Goal: Information Seeking & Learning: Learn about a topic

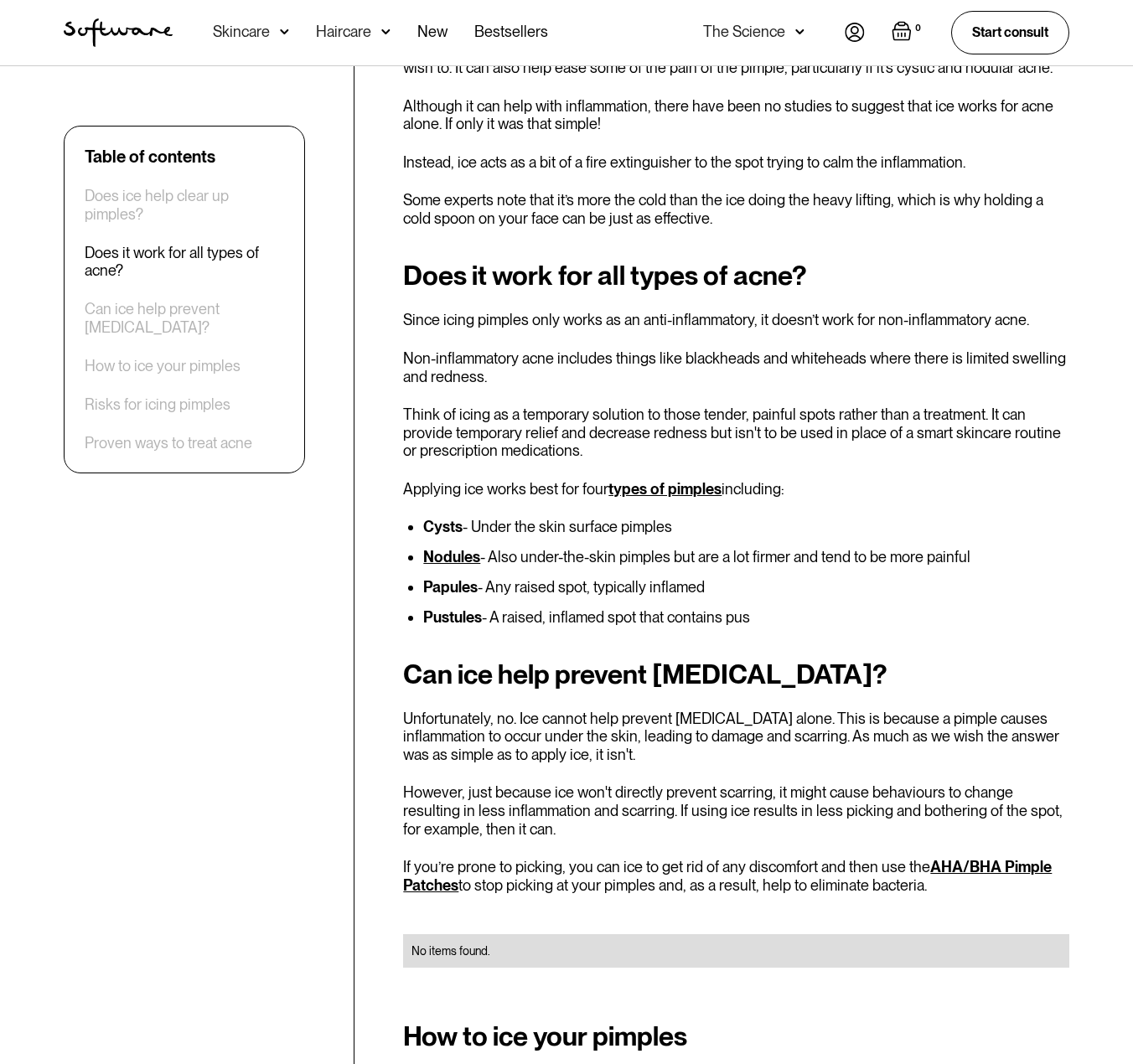
scroll to position [1006, 0]
click at [674, 557] on li "Nodules - Also under-the-skin pimples but are a lot firmer and tend to be more …" at bounding box center [746, 556] width 646 height 17
drag, startPoint x: 580, startPoint y: 555, endPoint x: 804, endPoint y: 562, distance: 224.1
click at [804, 562] on li "Nodules - Also under-the-skin pimples but are a lot firmer and tend to be more …" at bounding box center [746, 556] width 646 height 17
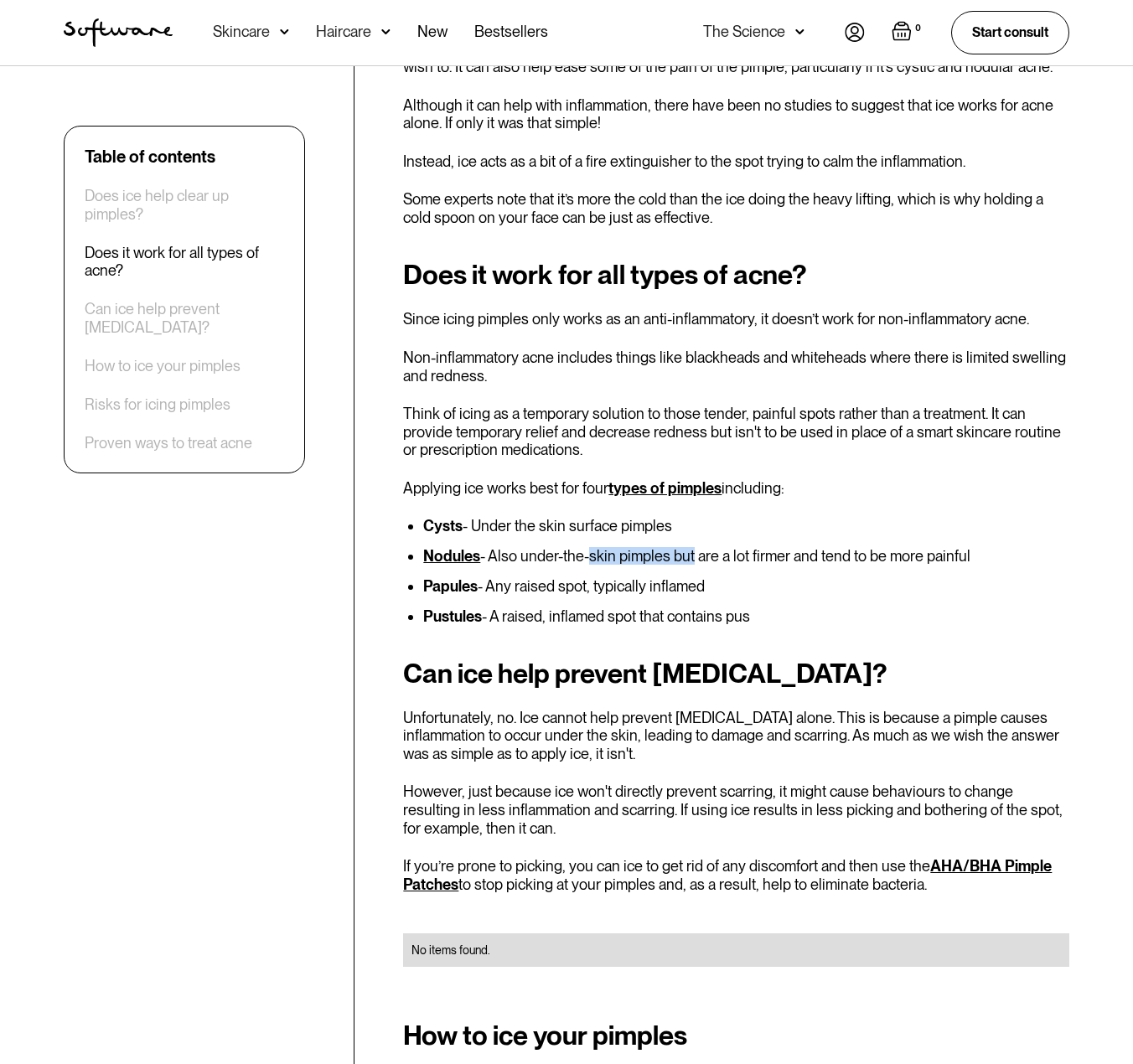
drag, startPoint x: 582, startPoint y: 548, endPoint x: 697, endPoint y: 548, distance: 115.0
click at [697, 548] on li "Nodules - Also under-the-skin pimples but are a lot firmer and tend to be more …" at bounding box center [746, 556] width 646 height 17
click at [699, 548] on li "Nodules - Also under-the-skin pimples but are a lot firmer and tend to be more …" at bounding box center [746, 556] width 646 height 17
drag, startPoint x: 510, startPoint y: 586, endPoint x: 658, endPoint y: 585, distance: 148.0
click at [658, 585] on li "Papules - Any raised spot, typically inflamed" at bounding box center [746, 586] width 646 height 17
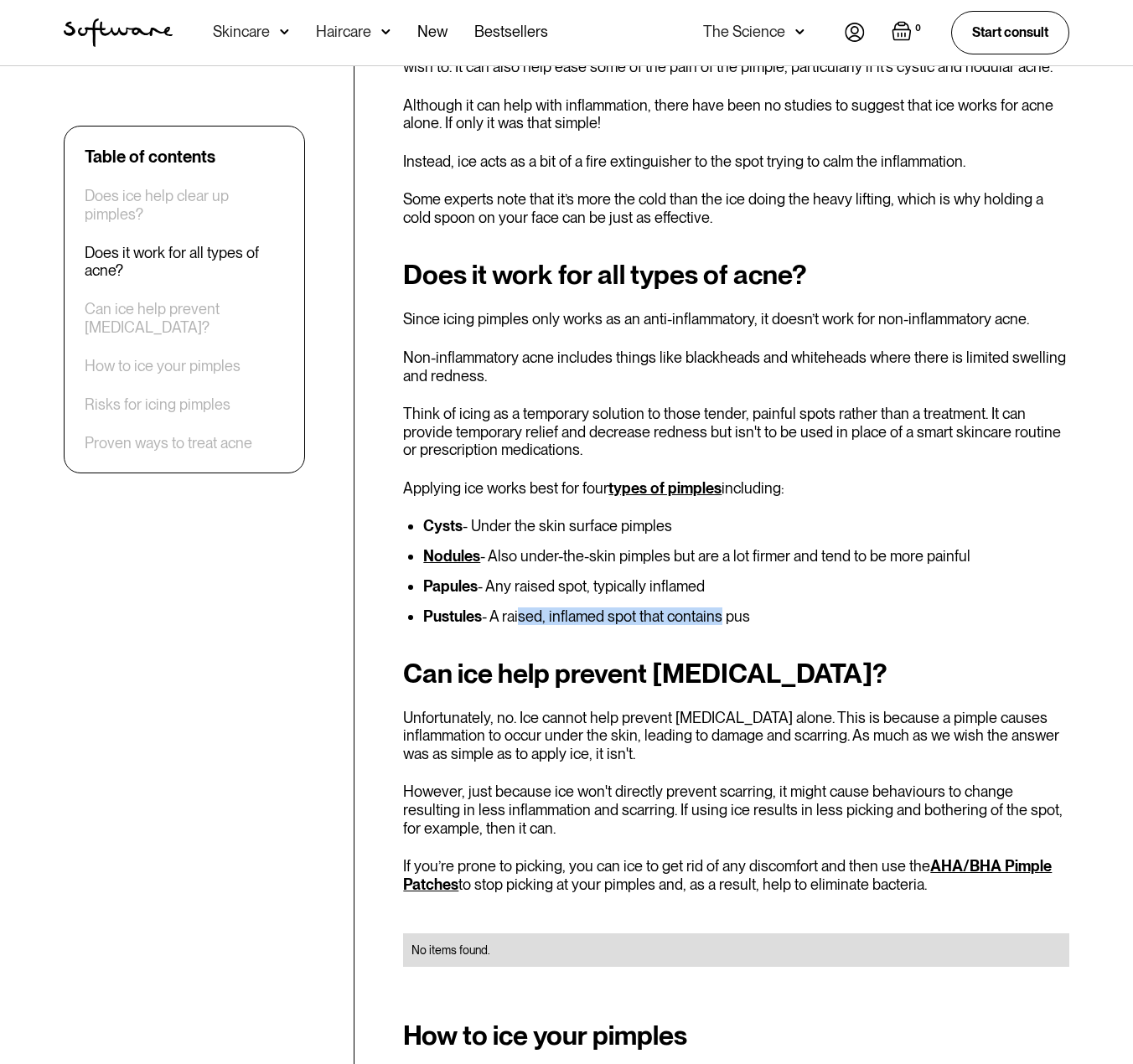
drag, startPoint x: 517, startPoint y: 618, endPoint x: 728, endPoint y: 618, distance: 211.0
click at [722, 618] on li "Pustules - A raised, inflamed spot that contains pus" at bounding box center [746, 616] width 646 height 17
click at [728, 618] on li "Pustules - A raised, inflamed spot that contains pus" at bounding box center [746, 616] width 646 height 17
click at [449, 560] on strong "Nodules" at bounding box center [451, 556] width 57 height 18
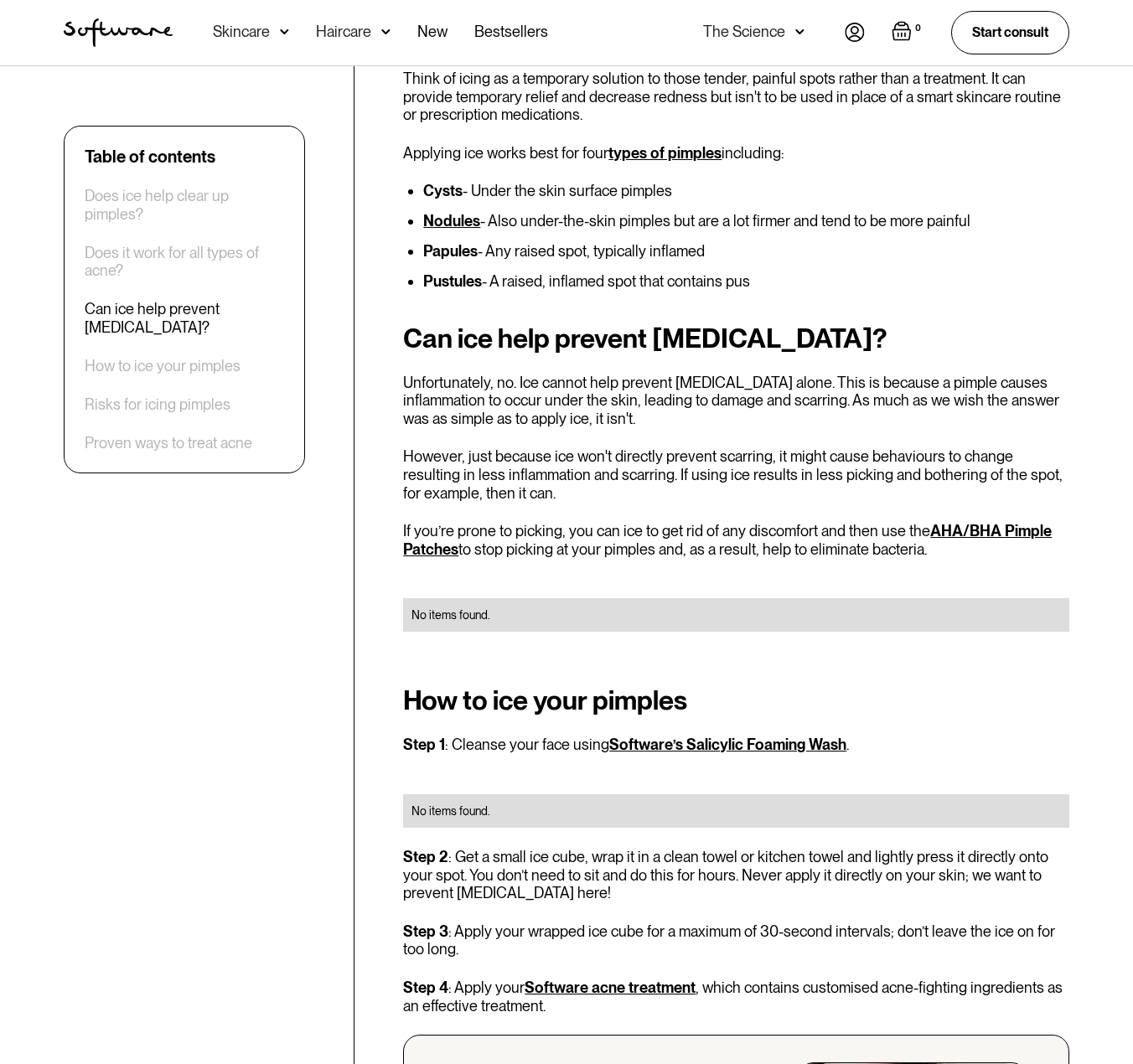
click at [680, 470] on p "However, just because ice won't directly prevent scarring, it might cause behav…" at bounding box center [736, 475] width 666 height 55
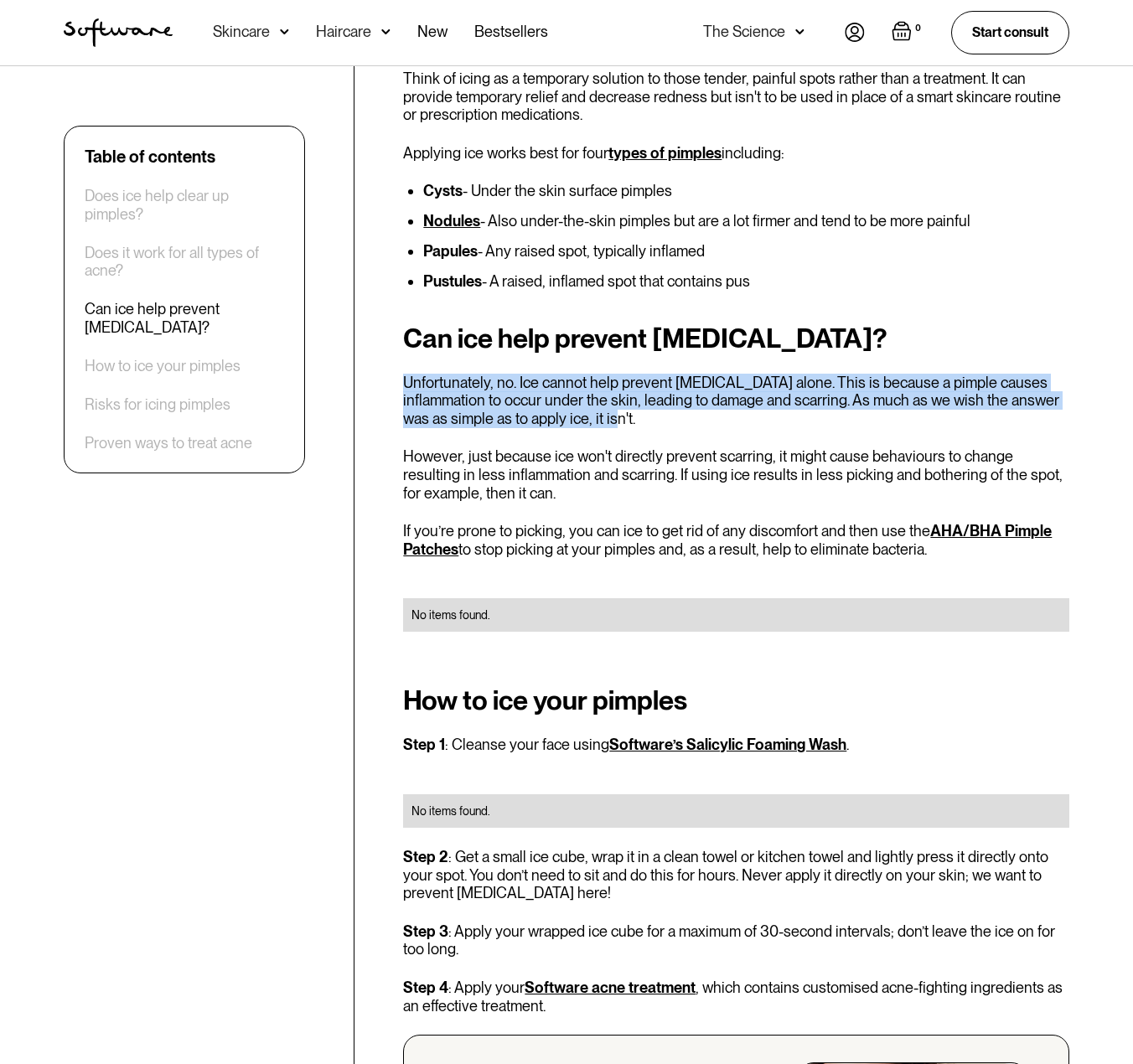
drag, startPoint x: 407, startPoint y: 380, endPoint x: 640, endPoint y: 419, distance: 236.2
click at [640, 419] on p "Unfortunately, no. Ice cannot help prevent acne scars alone. This is because a …" at bounding box center [736, 401] width 666 height 55
click at [641, 419] on p "Unfortunately, no. Ice cannot help prevent acne scars alone. This is because a …" at bounding box center [736, 401] width 666 height 55
click at [633, 421] on p "Unfortunately, no. Ice cannot help prevent acne scars alone. This is because a …" at bounding box center [736, 401] width 666 height 55
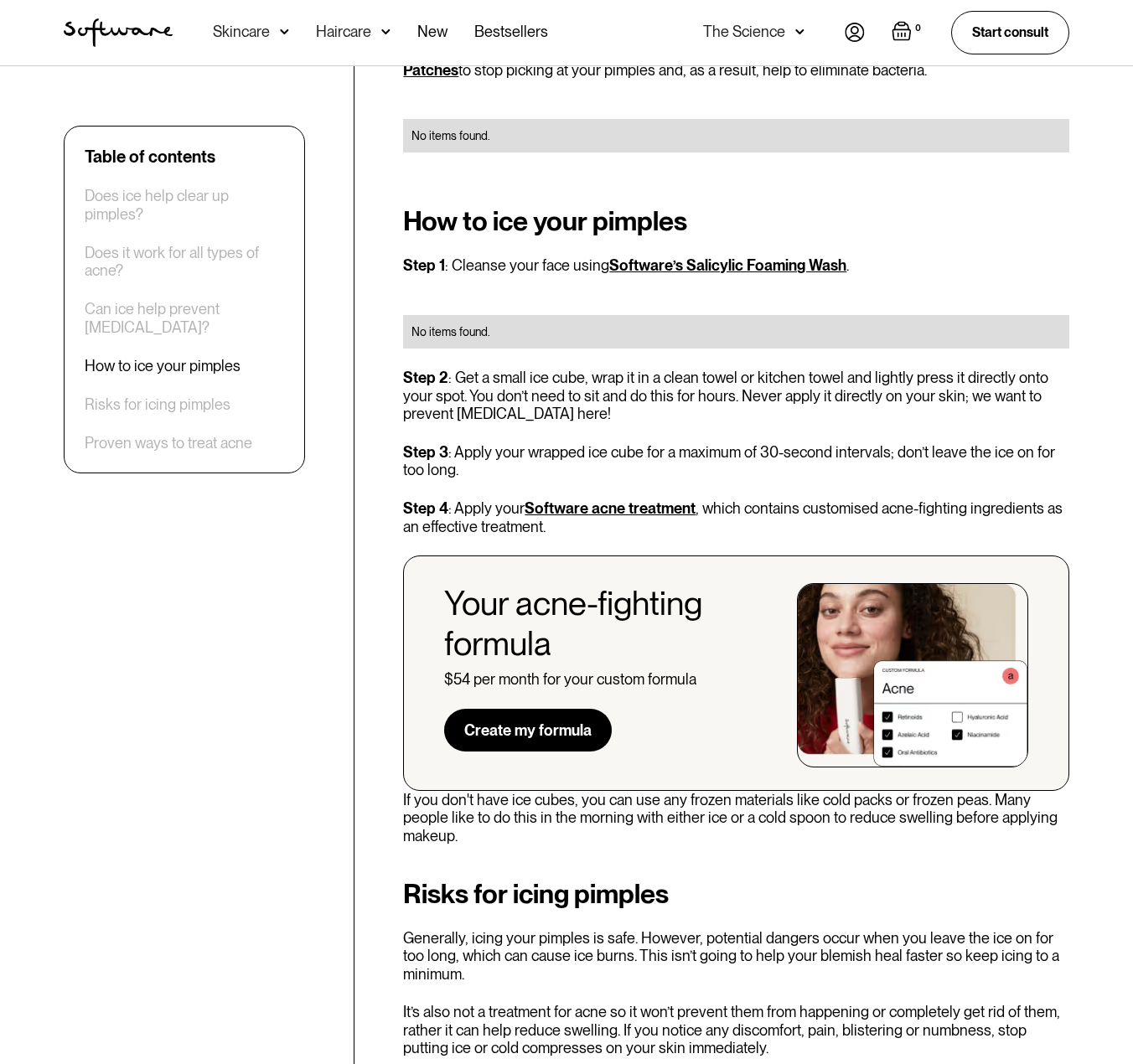
scroll to position [1844, 0]
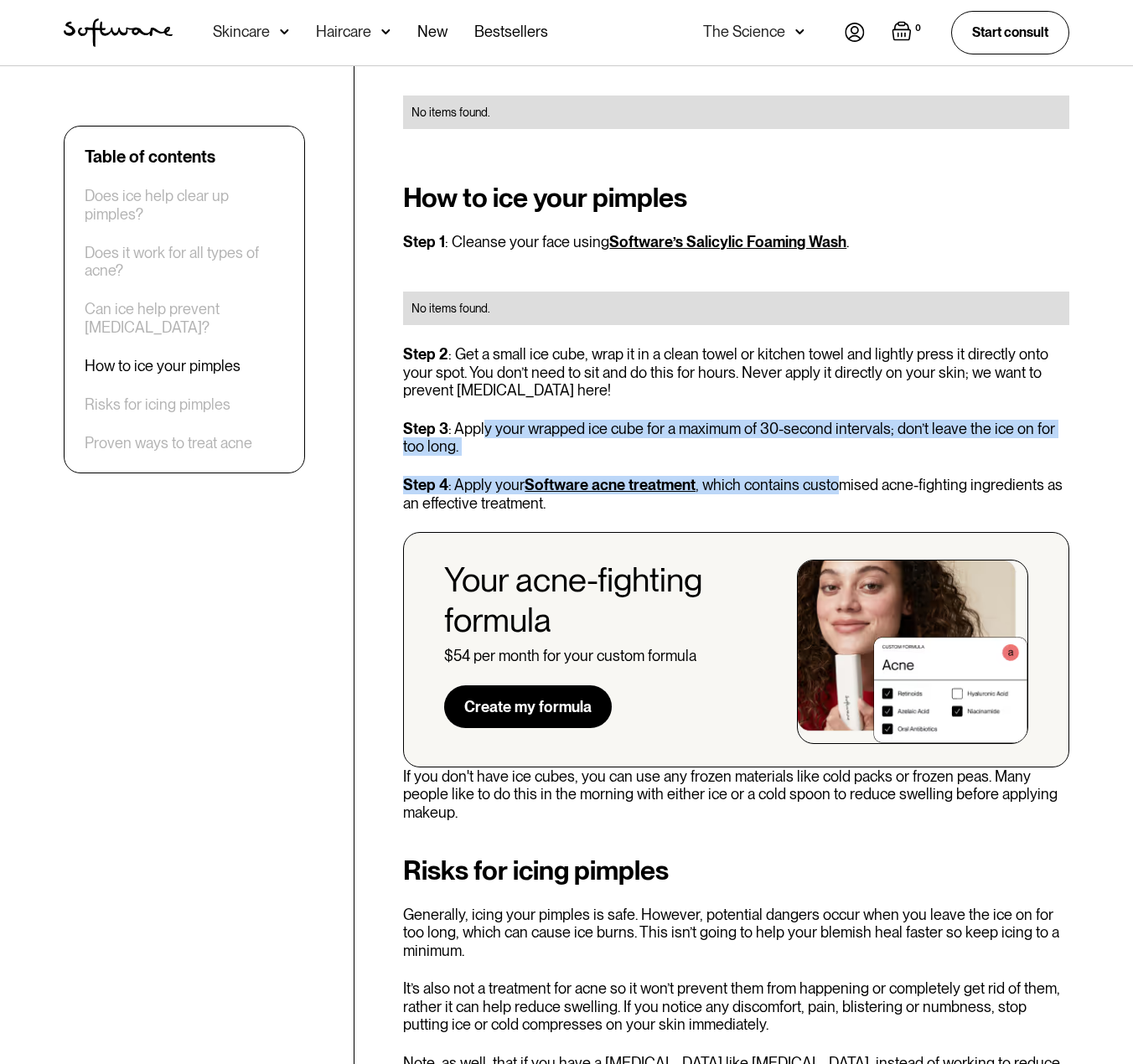
drag, startPoint x: 484, startPoint y: 425, endPoint x: 840, endPoint y: 462, distance: 357.9
click at [840, 462] on div "How to ice your pimples Step 1 : Cleanse your face using Software’s Salicylic F…" at bounding box center [736, 502] width 666 height 638
click at [847, 444] on p "Step 3 : Apply your wrapped ice cube for a maximum of 30-second intervals; don’…" at bounding box center [736, 437] width 666 height 36
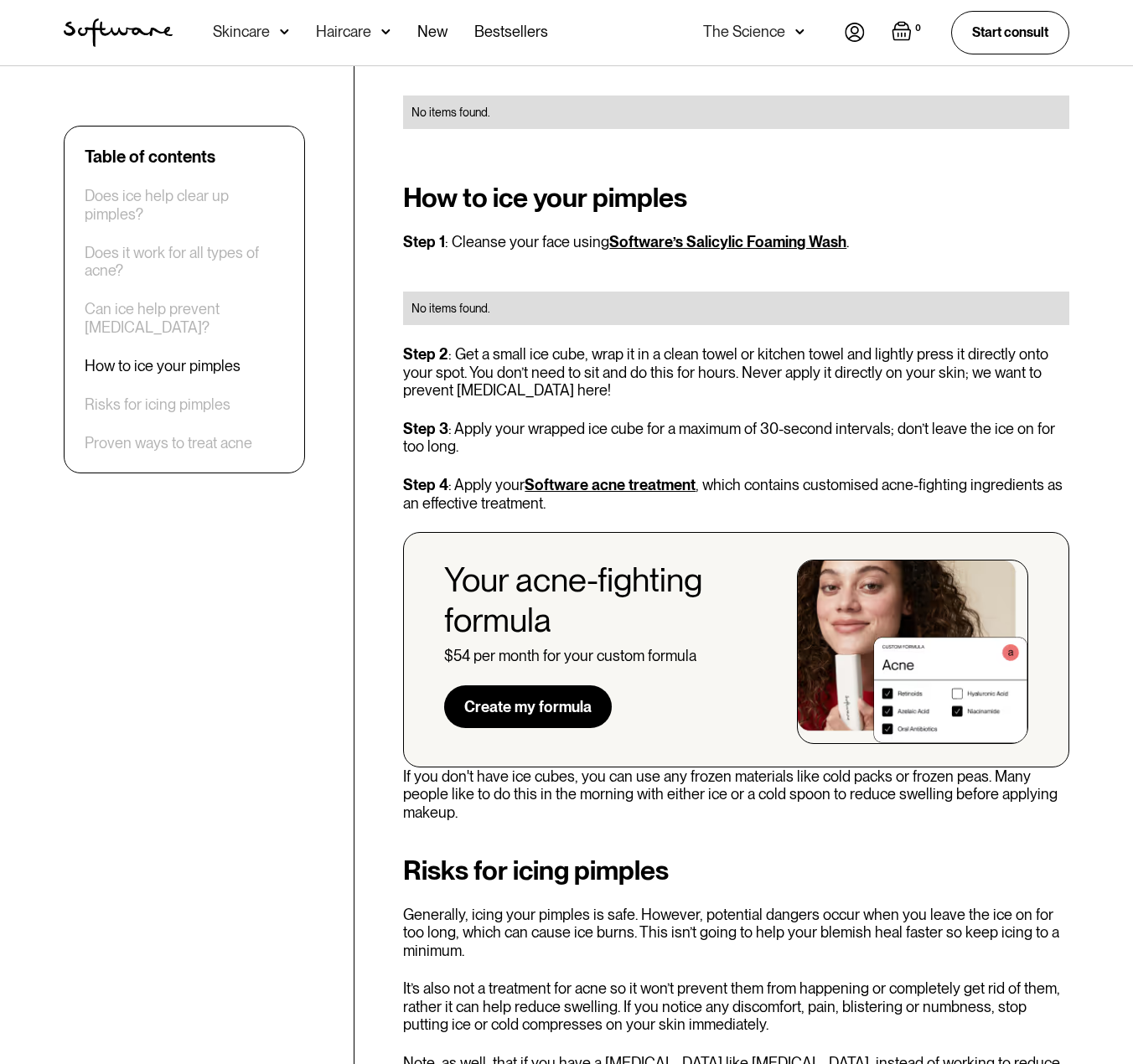
click at [750, 460] on div "How to ice your pimples Step 1 : Cleanse your face using Software’s Salicylic F…" at bounding box center [736, 502] width 666 height 638
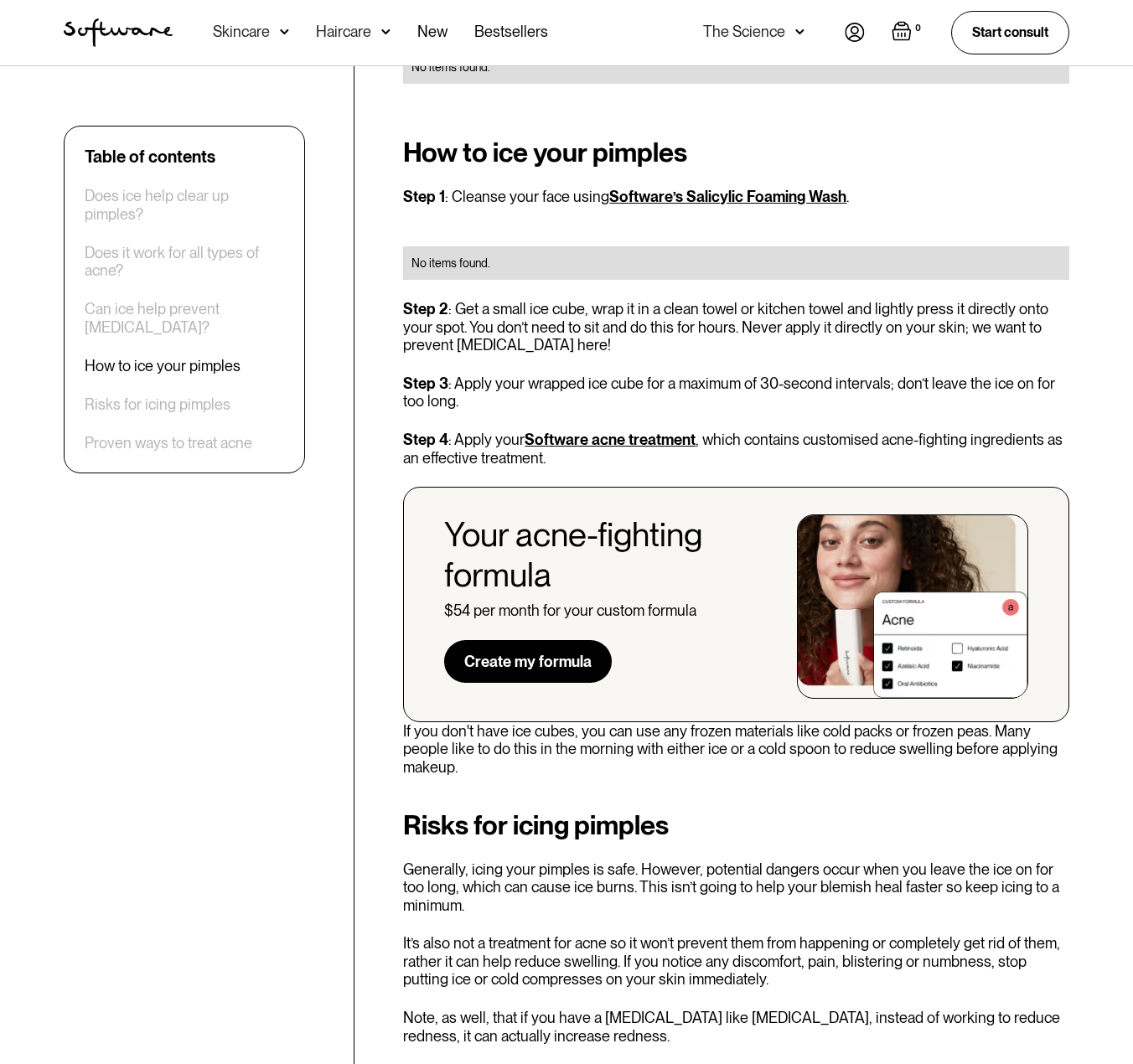
scroll to position [1927, 0]
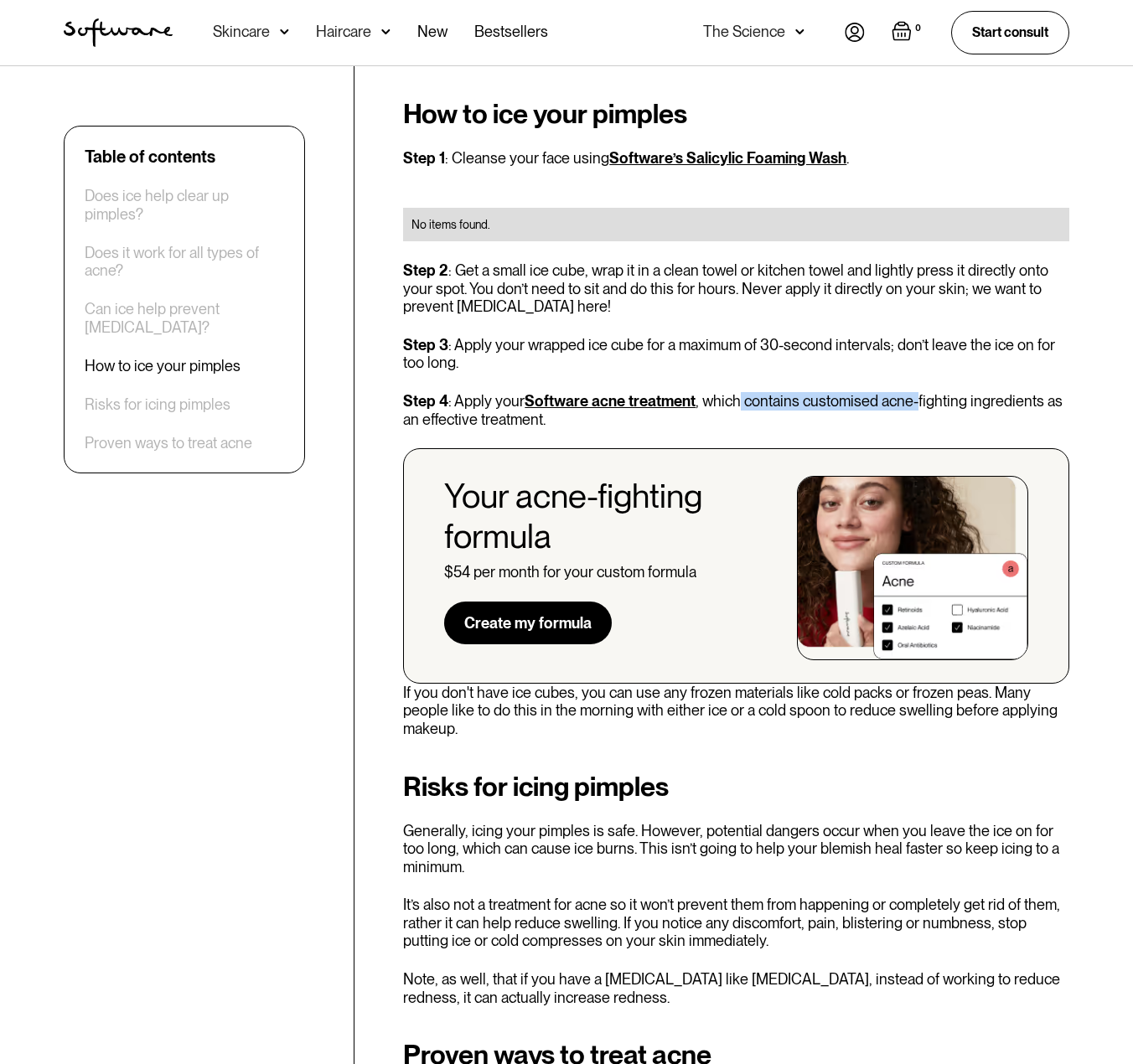
drag, startPoint x: 733, startPoint y: 402, endPoint x: 910, endPoint y: 402, distance: 177.0
click at [910, 402] on p "Step 4 : Apply your Software acne treatment , which contains customised acne-fi…" at bounding box center [736, 410] width 666 height 36
drag, startPoint x: 887, startPoint y: 402, endPoint x: 986, endPoint y: 402, distance: 99.0
click at [986, 402] on p "Step 4 : Apply your Software acne treatment , which contains customised acne-fi…" at bounding box center [736, 410] width 666 height 36
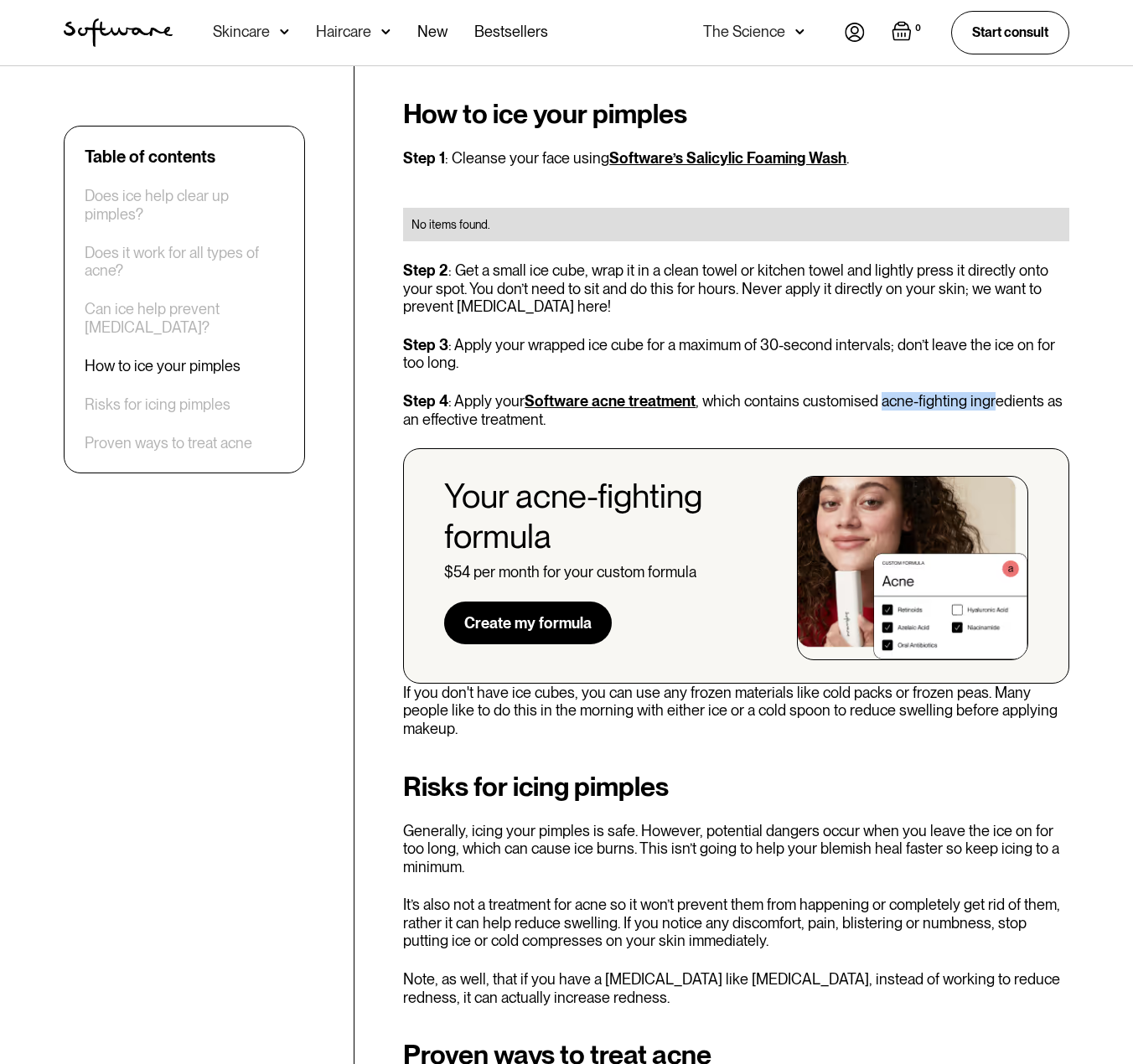
click at [986, 402] on p "Step 4 : Apply your Software acne treatment , which contains customised acne-fi…" at bounding box center [736, 410] width 666 height 36
drag, startPoint x: 434, startPoint y: 418, endPoint x: 536, endPoint y: 417, distance: 102.0
click at [536, 417] on p "Step 4 : Apply your Software acne treatment , which contains customised acne-fi…" at bounding box center [736, 410] width 666 height 36
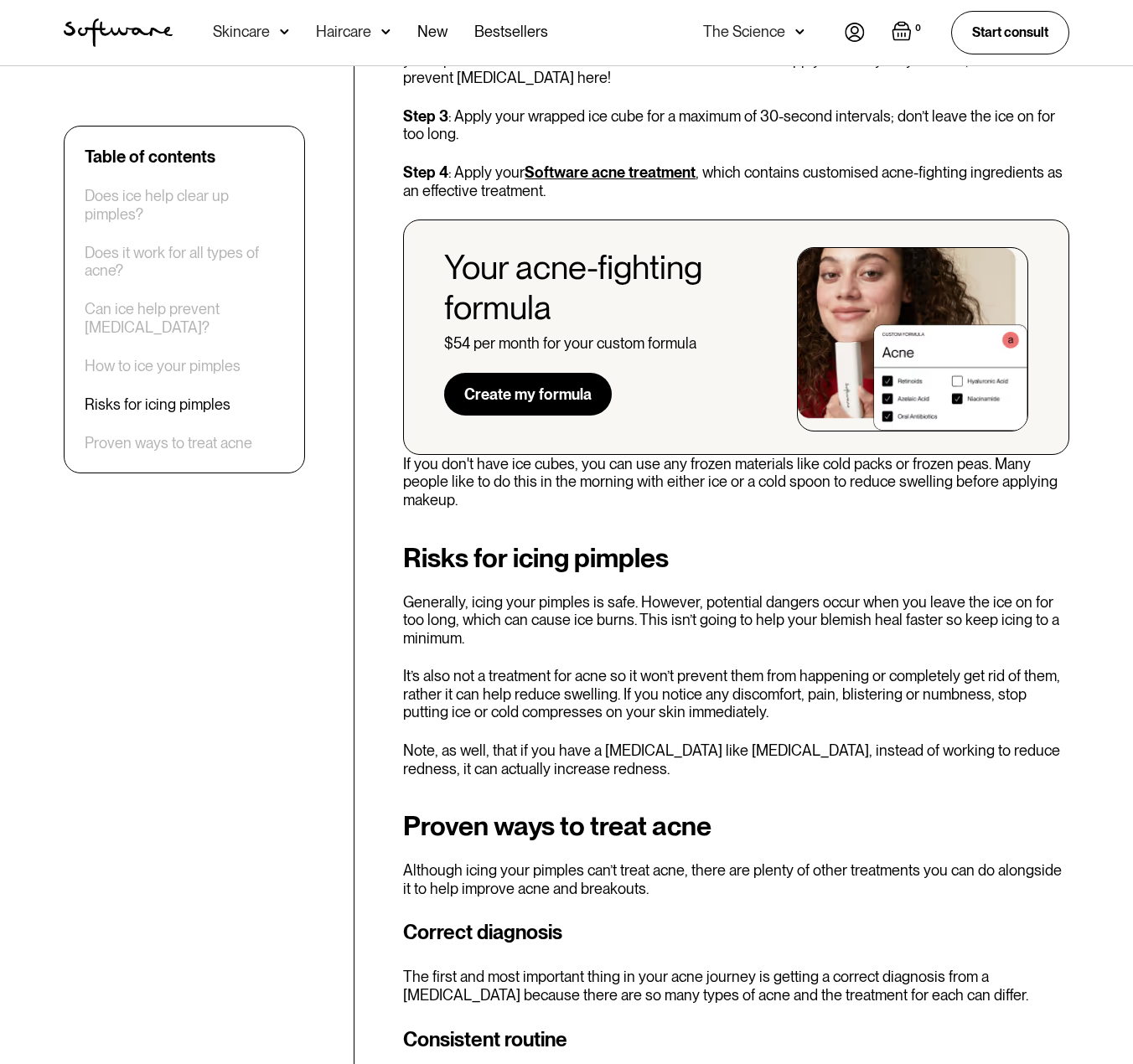
scroll to position [2178, 0]
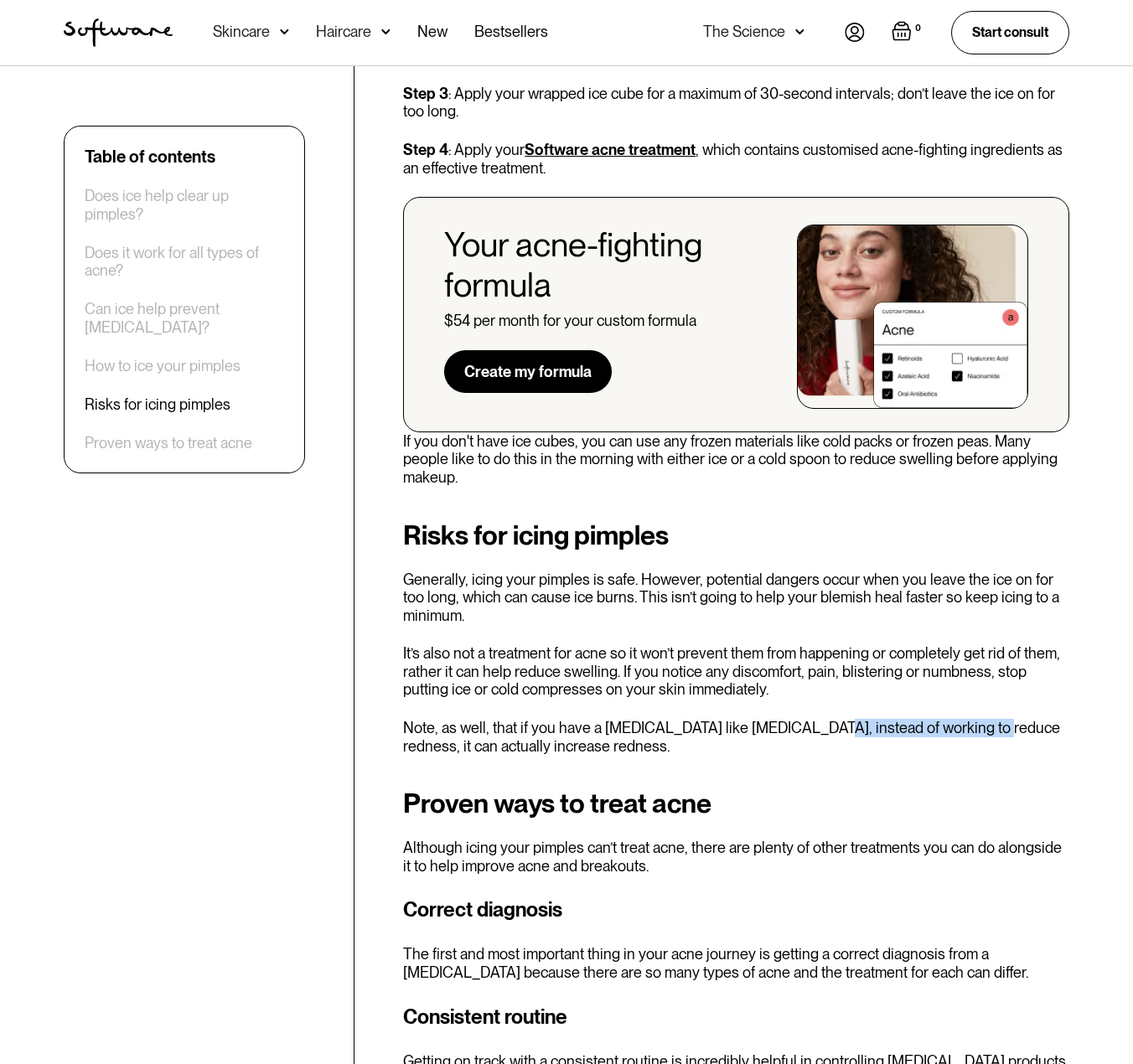
drag, startPoint x: 789, startPoint y: 706, endPoint x: 967, endPoint y: 705, distance: 178.0
click at [967, 719] on p "Note, as well, that if you have a skin condition like rosacea, instead of worki…" at bounding box center [736, 736] width 666 height 36
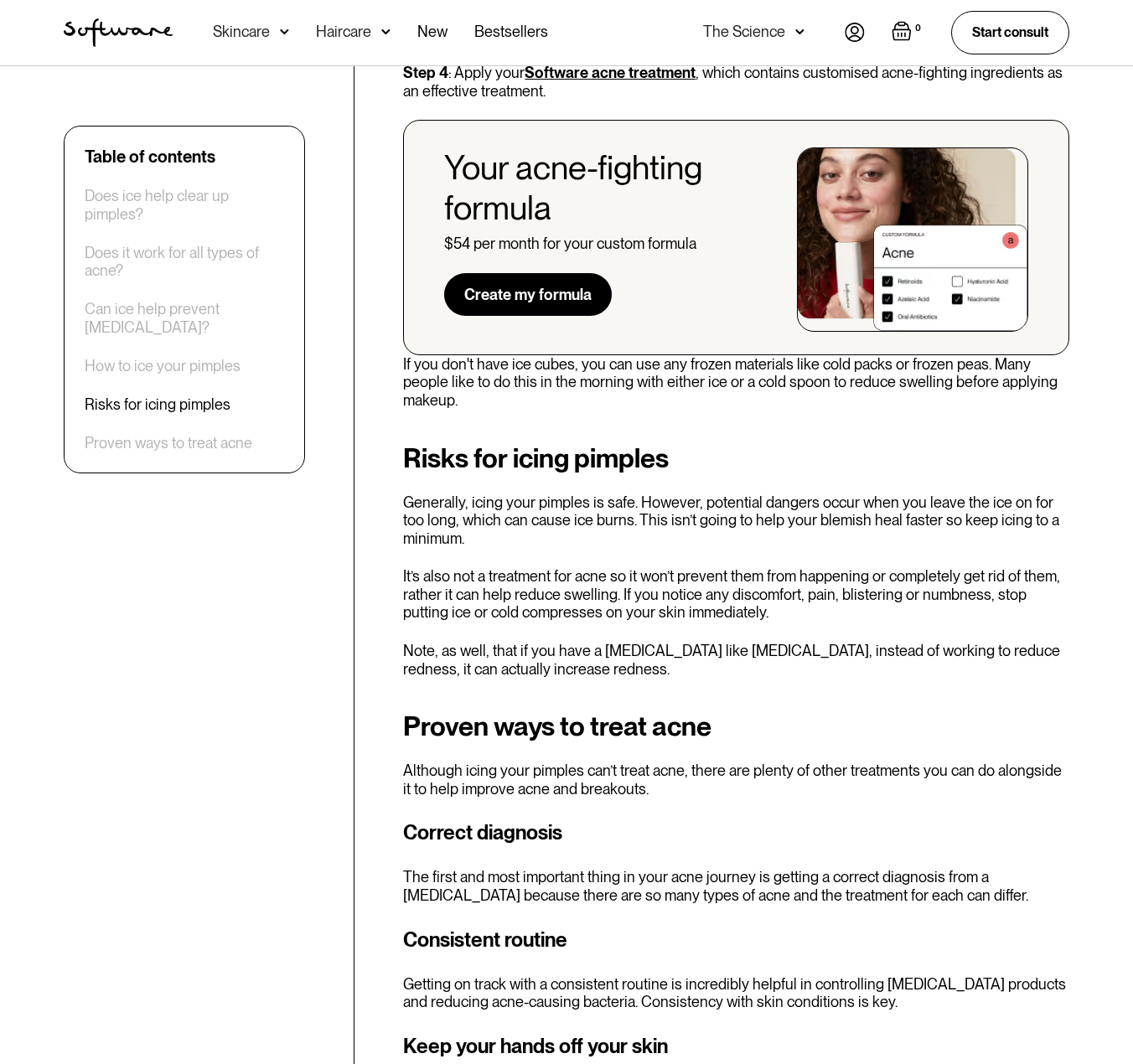
scroll to position [2262, 0]
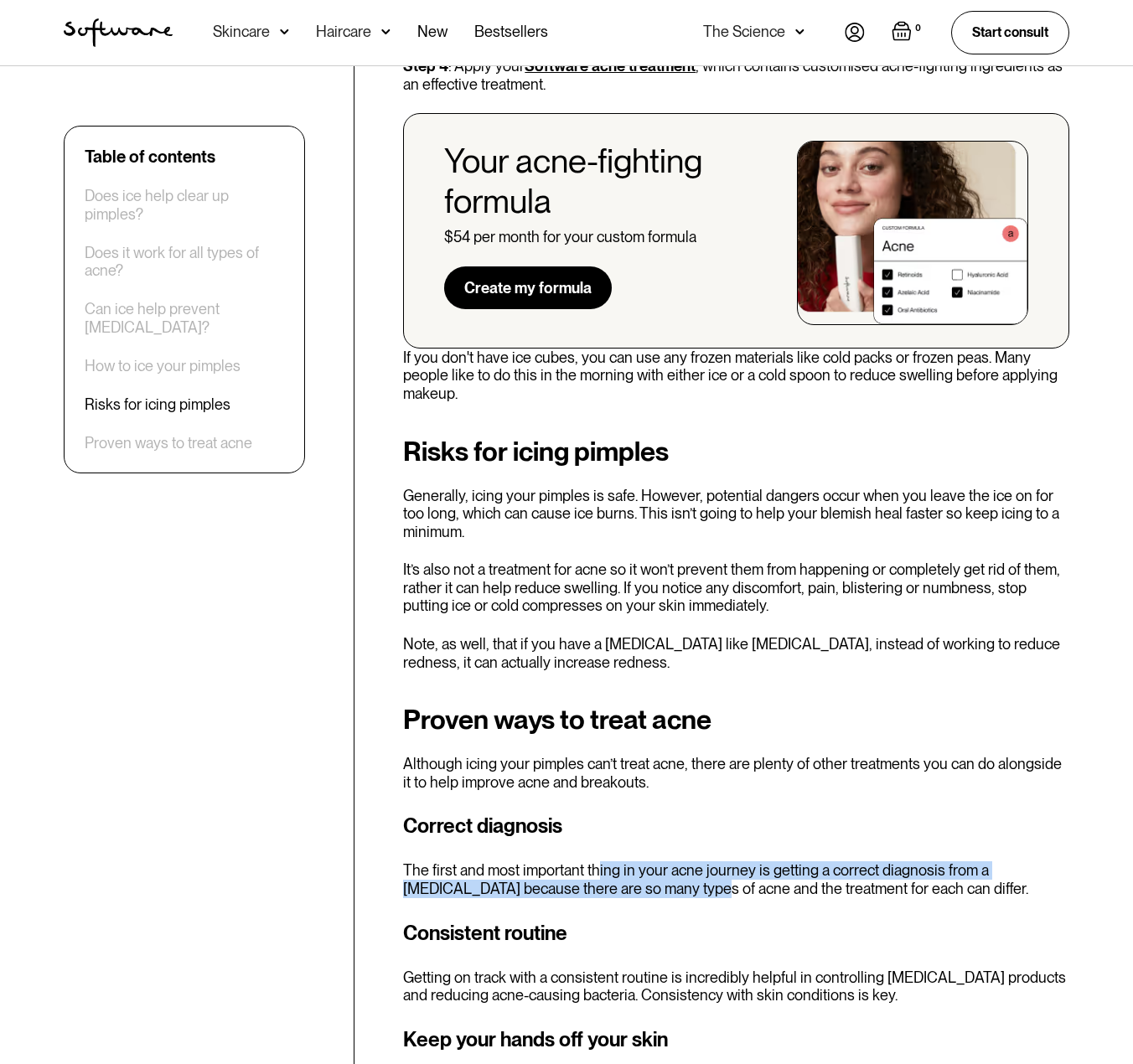
drag, startPoint x: 595, startPoint y: 846, endPoint x: 795, endPoint y: 873, distance: 201.8
click at [782, 873] on p "The first and most important thing in your acne journey is getting a correct di…" at bounding box center [736, 879] width 666 height 36
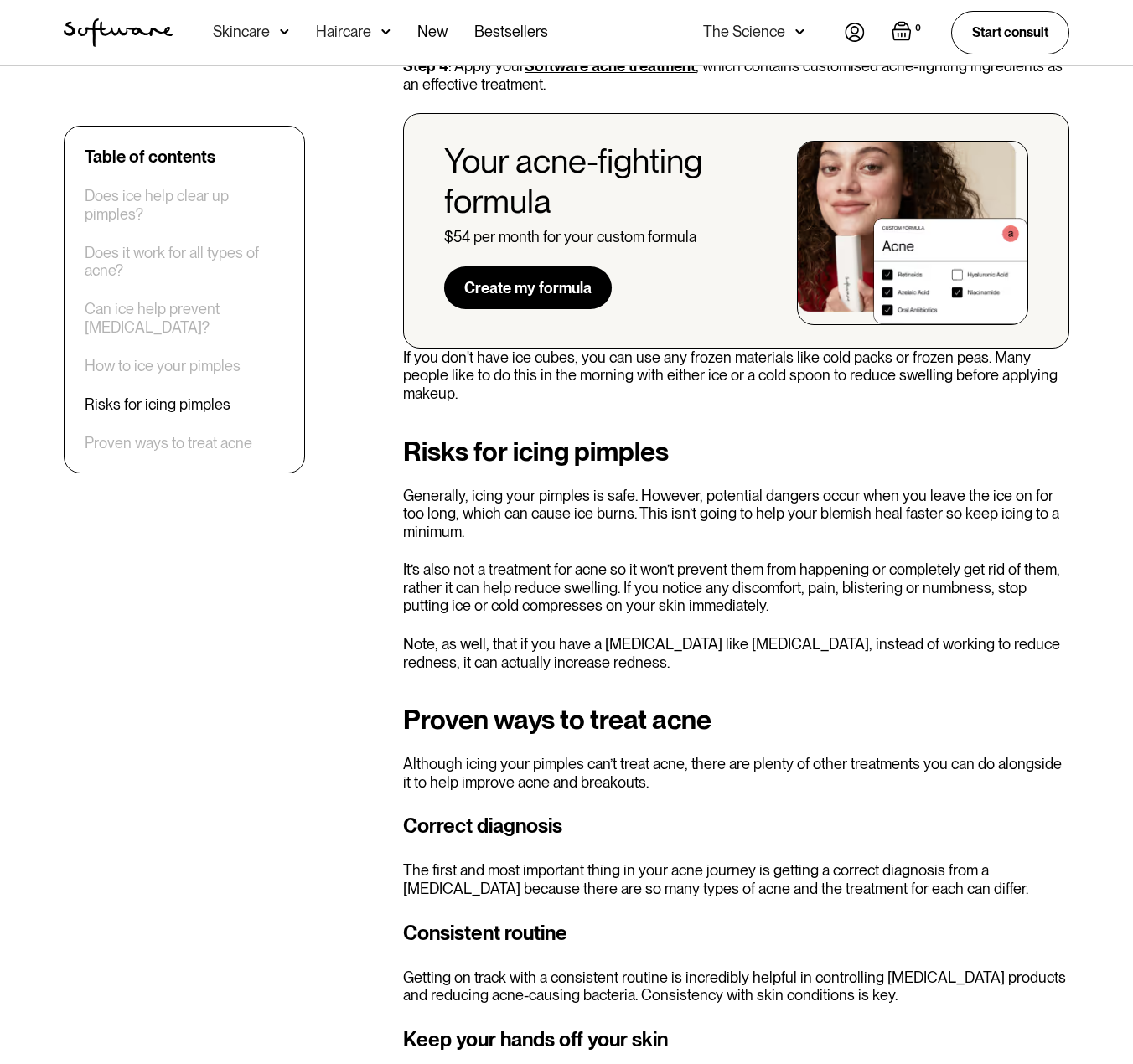
click at [796, 873] on p "The first and most important thing in your acne journey is getting a correct di…" at bounding box center [736, 879] width 666 height 36
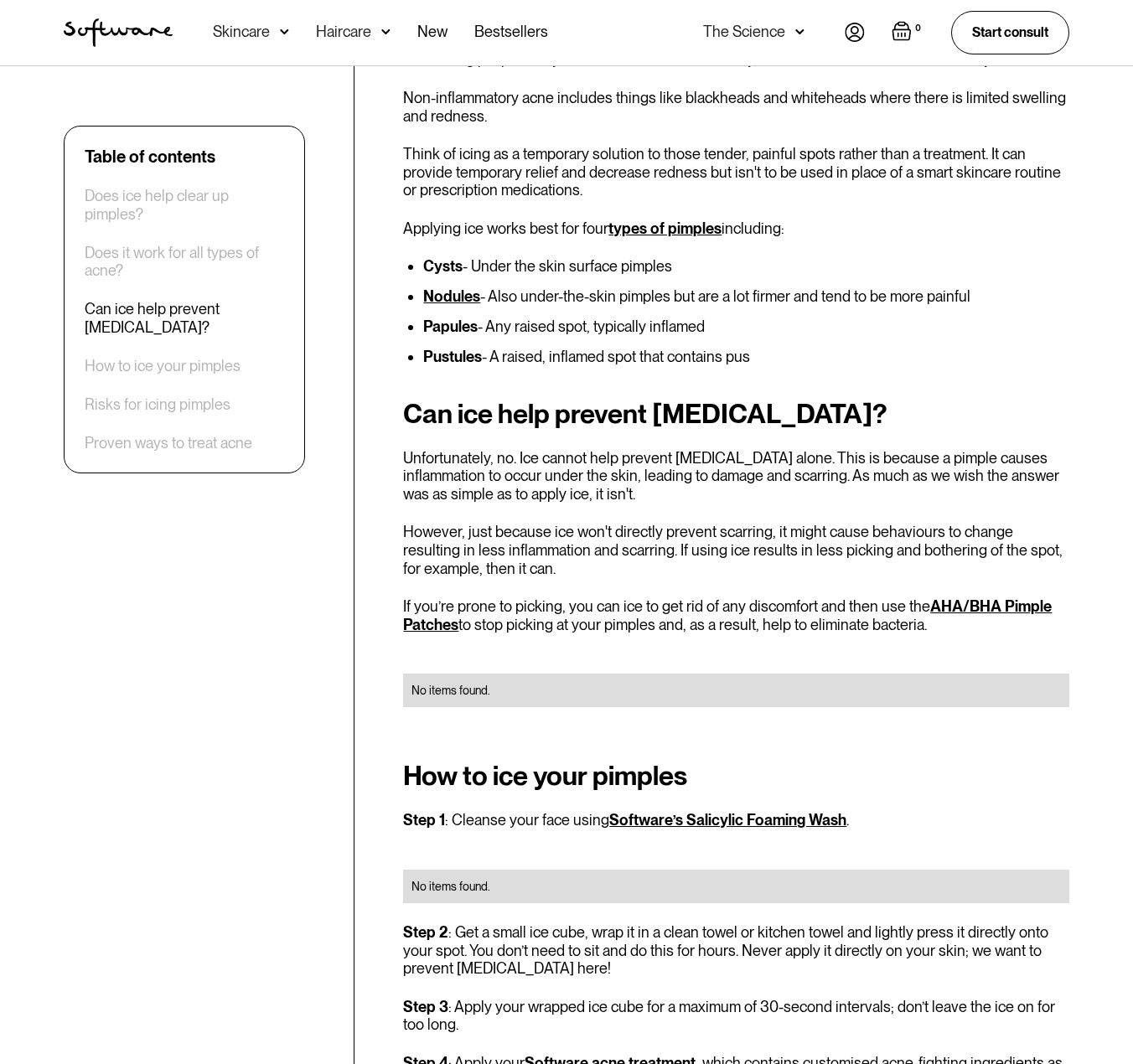
scroll to position [1173, 0]
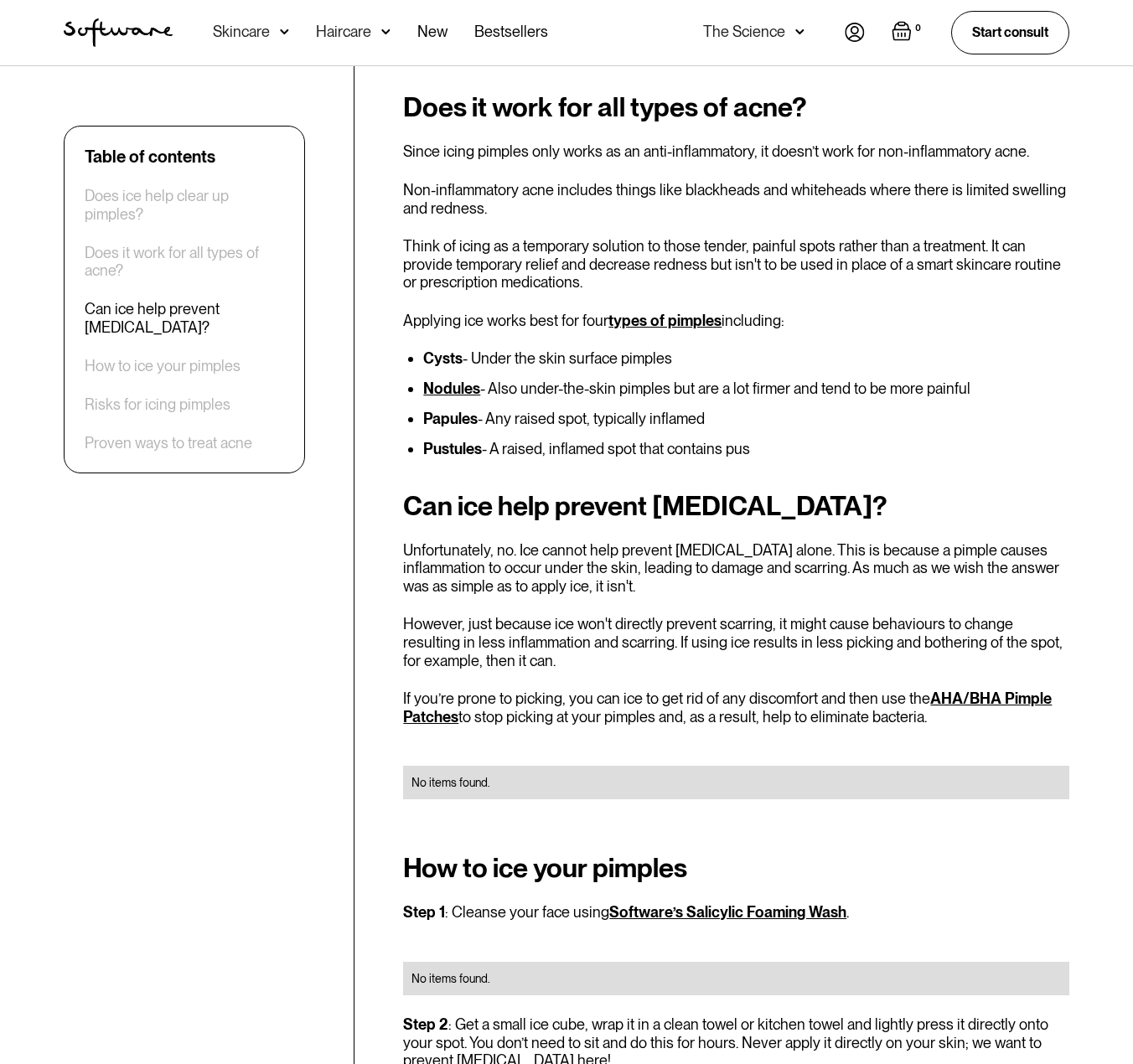
click at [451, 385] on strong "Nodules" at bounding box center [451, 389] width 57 height 18
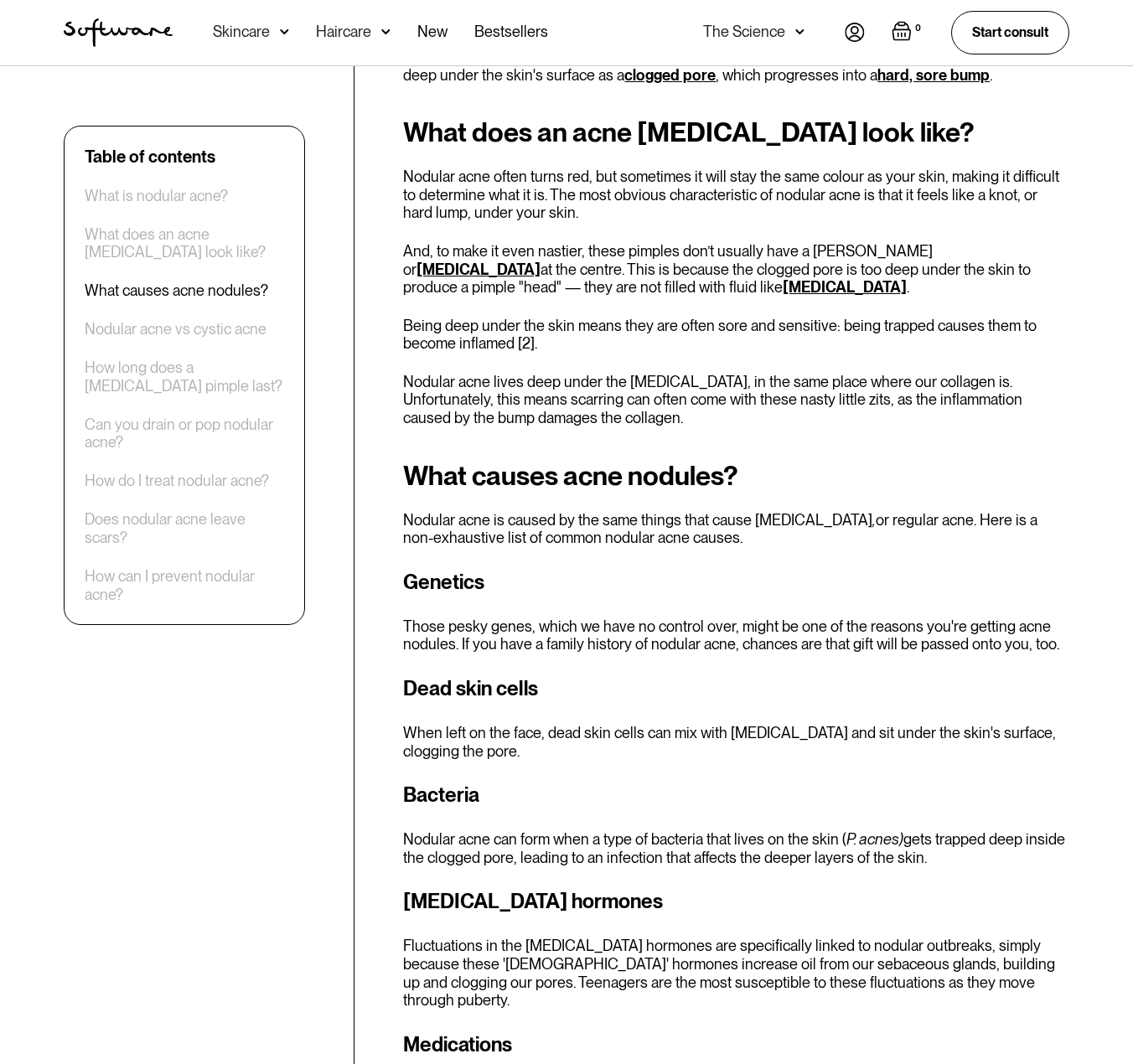
scroll to position [1173, 0]
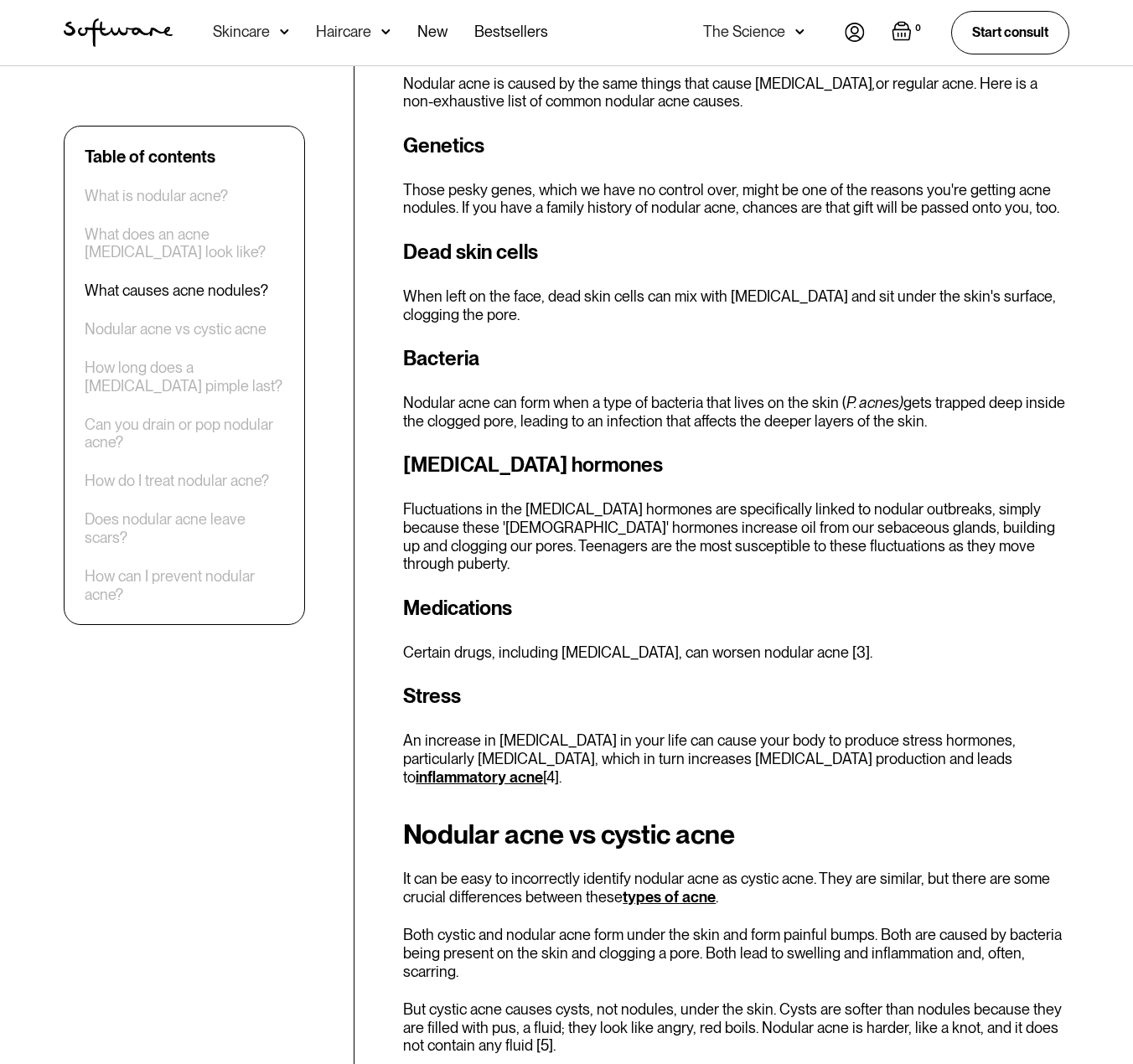
scroll to position [1173, 0]
